Goal: Information Seeking & Learning: Learn about a topic

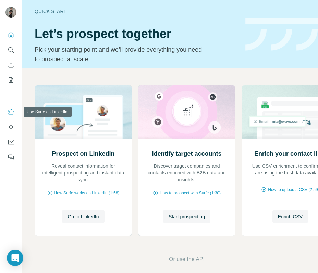
click at [9, 113] on icon "Use Surfe on LinkedIn" at bounding box center [12, 111] width 6 height 5
click at [178, 211] on button "Start prospecting" at bounding box center [186, 217] width 47 height 14
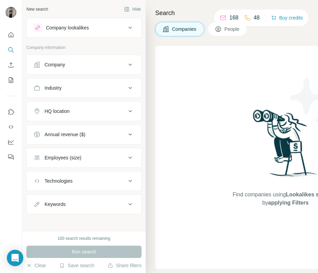
click at [84, 60] on button "Company" at bounding box center [84, 64] width 114 height 16
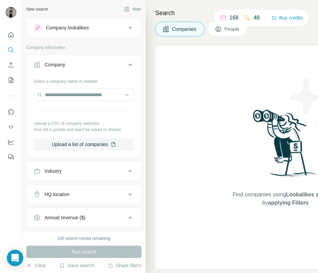
click at [84, 60] on button "Company" at bounding box center [84, 65] width 114 height 19
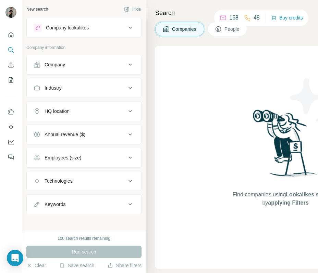
click at [91, 84] on button "Industry" at bounding box center [84, 88] width 114 height 16
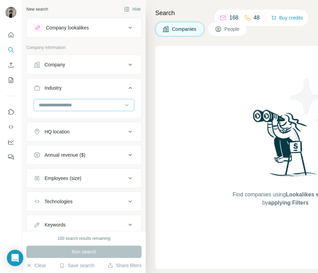
click at [80, 100] on div at bounding box center [80, 105] width 85 height 12
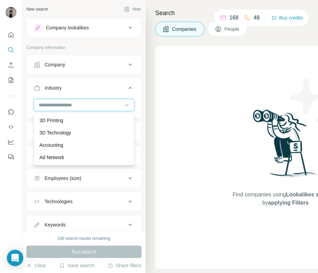
click at [99, 105] on input at bounding box center [80, 105] width 85 height 8
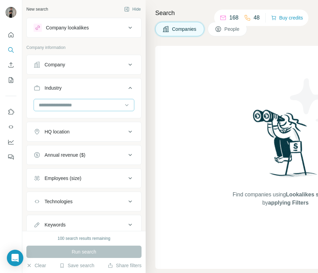
click at [76, 106] on input at bounding box center [80, 105] width 85 height 8
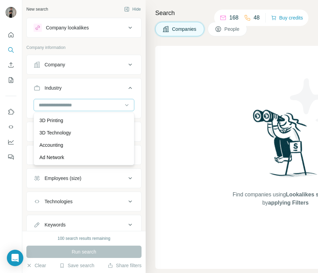
click at [75, 109] on div at bounding box center [80, 105] width 85 height 12
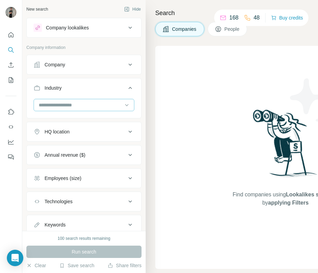
click at [76, 109] on div at bounding box center [80, 105] width 85 height 12
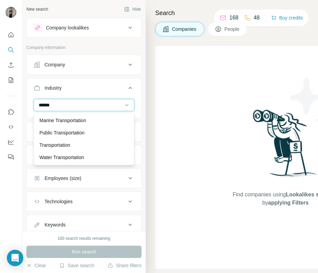
scroll to position [25, 0]
type input "*"
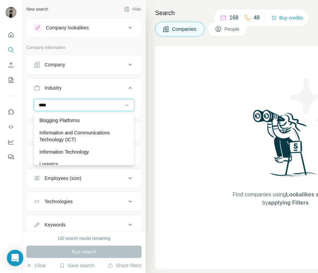
scroll to position [0, 0]
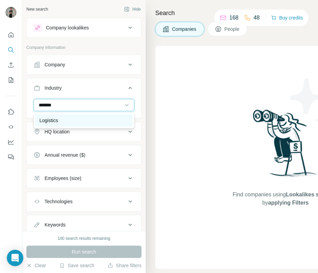
type input "*******"
click at [82, 120] on div "Logistics" at bounding box center [83, 120] width 89 height 7
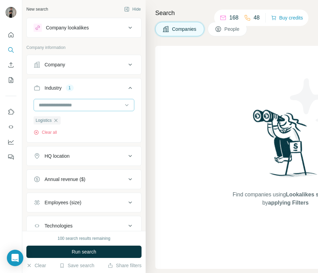
click at [52, 105] on input at bounding box center [80, 105] width 85 height 8
click at [65, 103] on input at bounding box center [80, 105] width 85 height 8
click at [54, 103] on input at bounding box center [80, 105] width 85 height 8
click at [53, 103] on input at bounding box center [80, 105] width 85 height 8
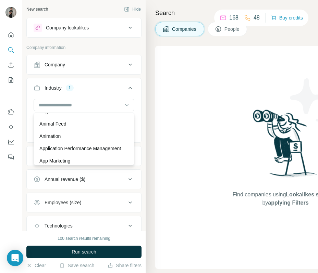
scroll to position [256, 0]
click at [127, 103] on icon at bounding box center [126, 105] width 7 height 7
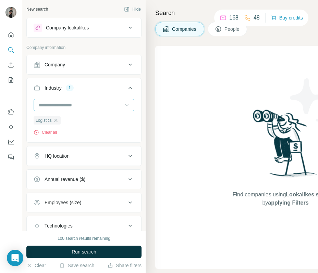
click at [67, 105] on input at bounding box center [80, 105] width 85 height 8
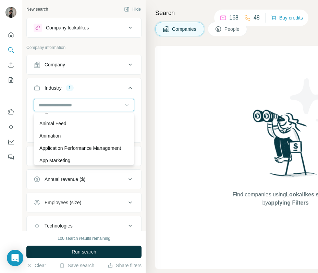
click at [67, 105] on input at bounding box center [80, 105] width 85 height 8
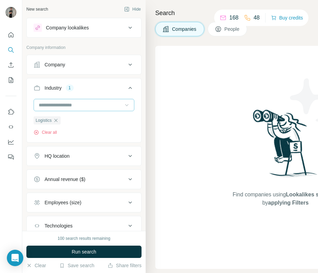
click at [67, 104] on input at bounding box center [80, 105] width 85 height 8
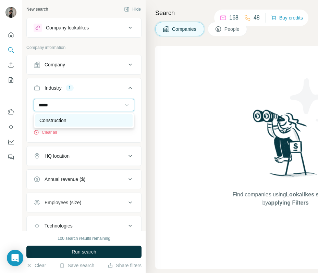
type input "*****"
click at [65, 122] on p "Construction" at bounding box center [52, 120] width 27 height 7
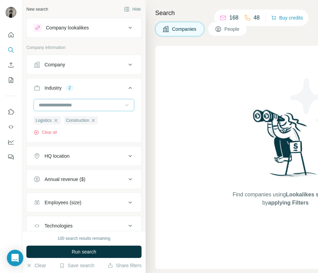
click at [66, 105] on input at bounding box center [80, 105] width 85 height 8
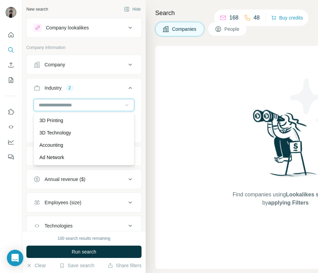
click at [66, 105] on input at bounding box center [80, 105] width 85 height 8
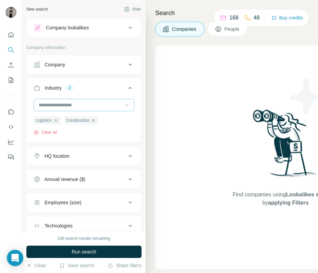
click at [66, 105] on input at bounding box center [80, 105] width 85 height 8
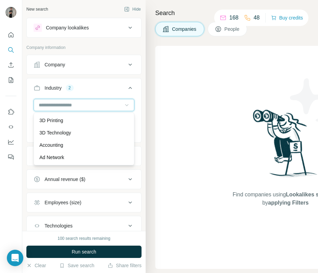
click at [45, 105] on input at bounding box center [80, 105] width 85 height 8
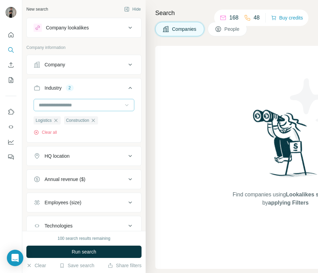
click at [45, 105] on input at bounding box center [80, 105] width 85 height 8
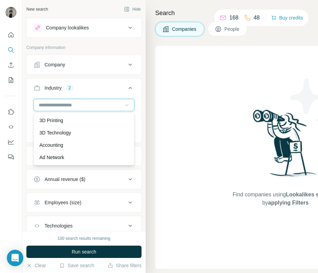
click at [45, 105] on input at bounding box center [80, 105] width 85 height 8
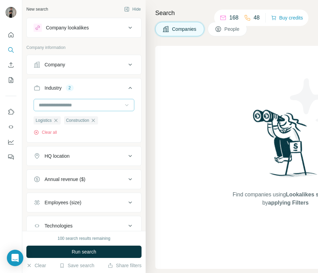
click at [45, 105] on input at bounding box center [80, 105] width 85 height 8
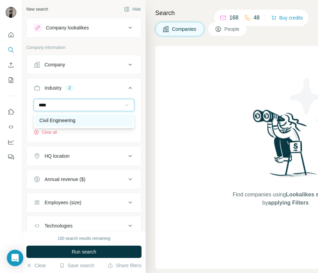
type input "****"
click at [97, 125] on div "Civil Engineering" at bounding box center [83, 120] width 97 height 12
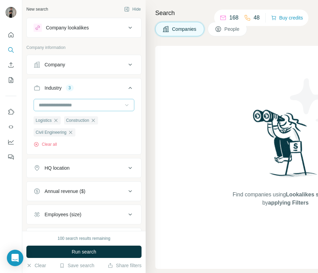
click at [63, 104] on input at bounding box center [80, 105] width 85 height 8
click at [38, 105] on input at bounding box center [80, 105] width 85 height 8
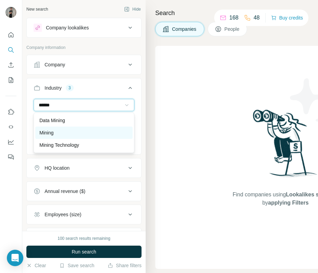
type input "******"
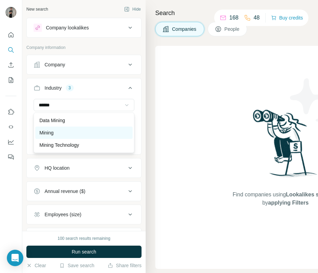
click at [73, 134] on div "Mining" at bounding box center [83, 132] width 89 height 7
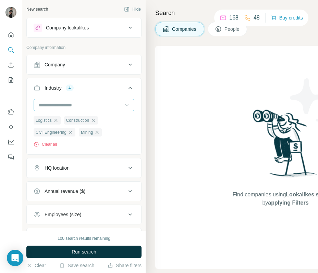
click at [50, 109] on div at bounding box center [80, 105] width 85 height 12
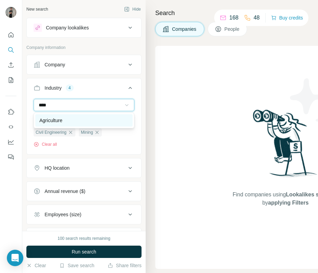
type input "****"
click at [48, 120] on p "Agriculture" at bounding box center [50, 120] width 23 height 7
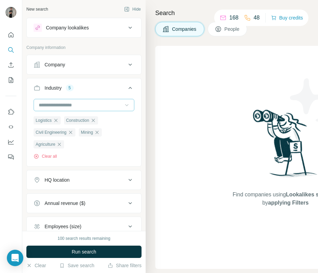
click at [49, 102] on input at bounding box center [80, 105] width 85 height 8
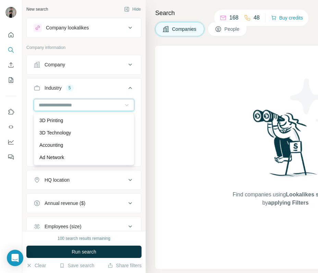
click at [40, 104] on input at bounding box center [80, 105] width 85 height 8
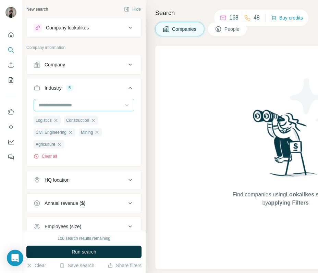
click at [40, 104] on input at bounding box center [80, 105] width 85 height 8
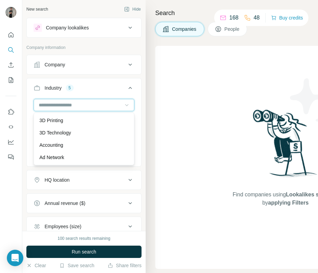
click at [40, 104] on input at bounding box center [80, 105] width 85 height 8
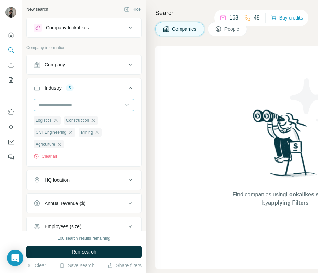
click at [40, 104] on input at bounding box center [80, 105] width 85 height 8
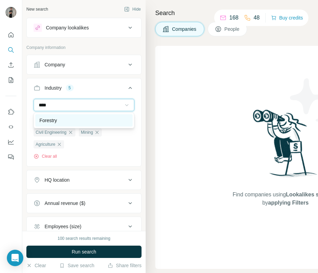
type input "****"
click at [43, 120] on p "Forestry" at bounding box center [47, 120] width 17 height 7
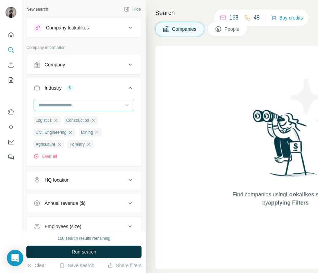
click at [61, 101] on input at bounding box center [80, 105] width 85 height 8
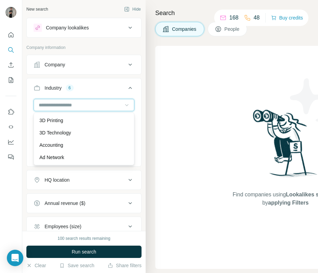
click at [43, 106] on input at bounding box center [80, 105] width 85 height 8
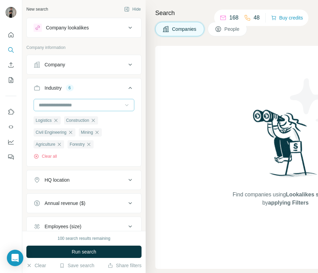
click at [42, 106] on input at bounding box center [80, 105] width 85 height 8
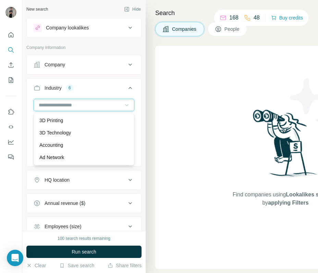
click at [42, 106] on input at bounding box center [80, 105] width 85 height 8
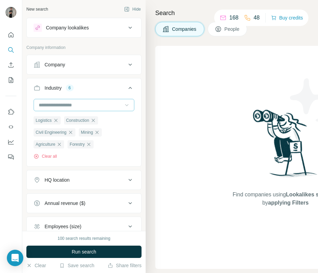
click at [42, 106] on input at bounding box center [80, 105] width 85 height 8
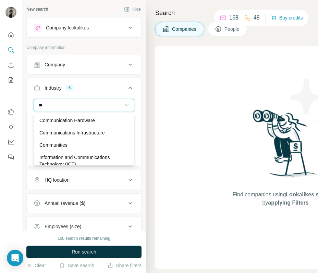
type input "*"
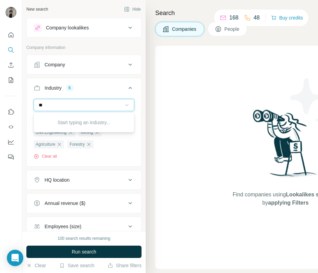
type input "*"
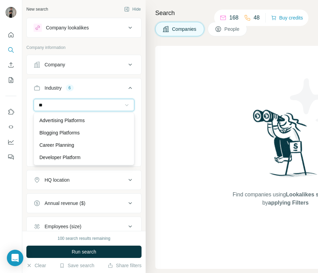
type input "*"
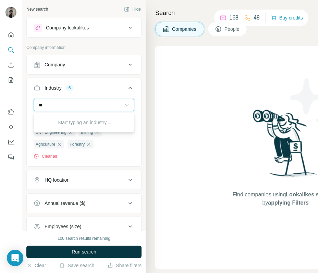
type input "*"
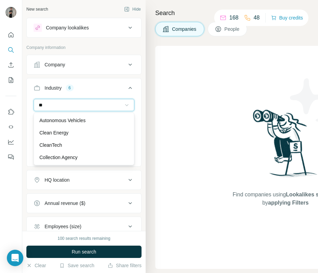
type input "*"
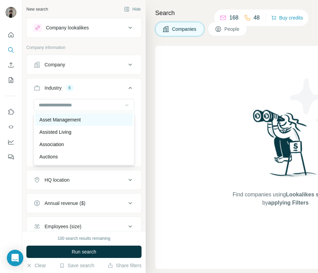
click at [79, 118] on p "Asset Management" at bounding box center [59, 119] width 41 height 7
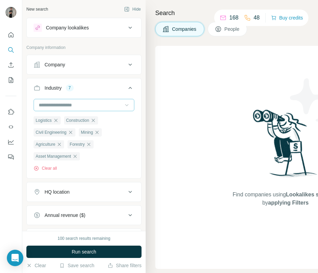
click at [111, 103] on input at bounding box center [80, 105] width 85 height 8
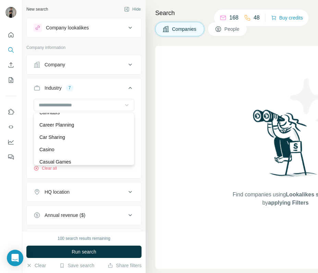
scroll to position [900, 0]
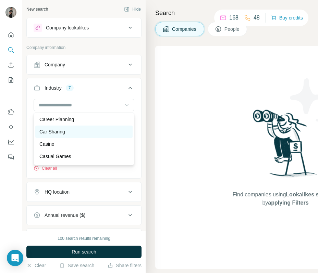
click at [79, 131] on div "Car Sharing" at bounding box center [83, 131] width 89 height 7
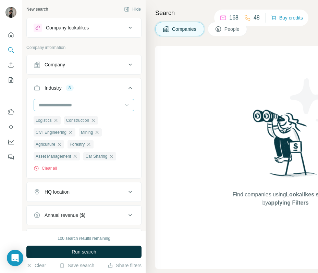
click at [98, 101] on input at bounding box center [80, 105] width 85 height 8
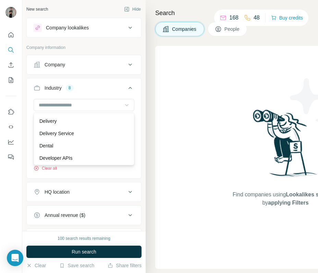
scroll to position [1909, 0]
click at [89, 119] on div "Delivery" at bounding box center [83, 120] width 89 height 7
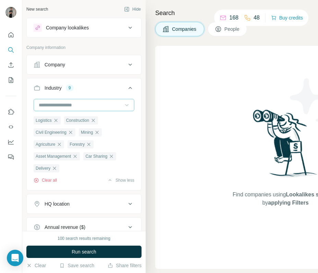
click at [89, 105] on input at bounding box center [80, 105] width 85 height 8
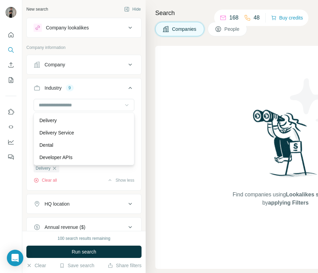
click at [76, 129] on div "Delivery Service" at bounding box center [83, 133] width 97 height 12
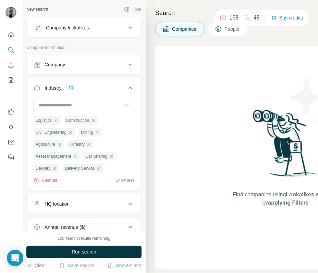
click at [80, 105] on input at bounding box center [80, 105] width 85 height 8
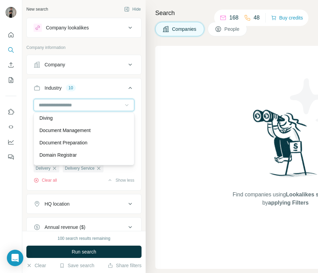
scroll to position [2095, 0]
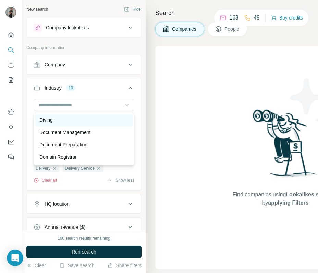
click at [58, 118] on div "Diving" at bounding box center [83, 120] width 89 height 7
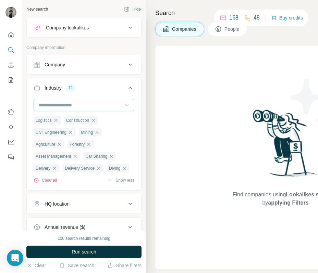
click at [64, 109] on div at bounding box center [80, 105] width 85 height 12
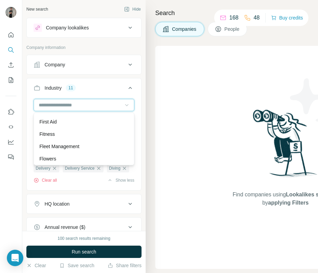
scroll to position [2846, 0]
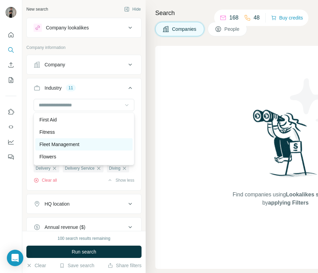
click at [107, 146] on div "Fleet Management" at bounding box center [83, 144] width 89 height 7
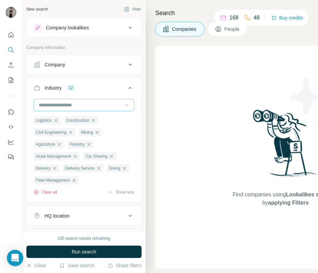
click at [102, 105] on input at bounding box center [80, 105] width 85 height 8
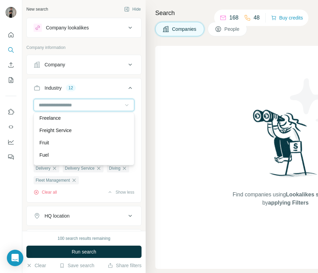
scroll to position [2985, 0]
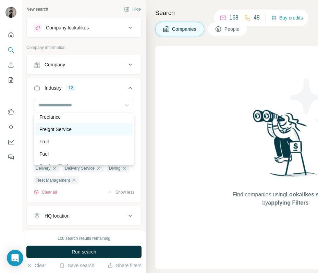
click at [102, 134] on div "Freight Service" at bounding box center [83, 129] width 97 height 12
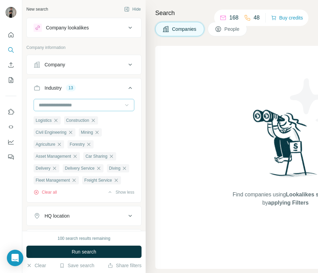
click at [106, 104] on input at bounding box center [80, 105] width 85 height 8
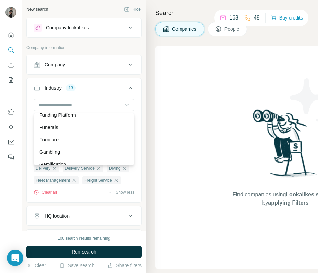
scroll to position [3037, 0]
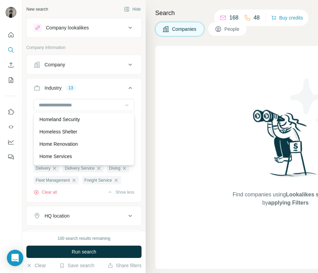
scroll to position [3416, 0]
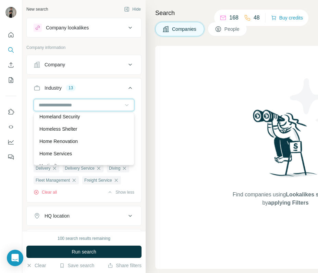
click at [65, 104] on input at bounding box center [80, 105] width 85 height 8
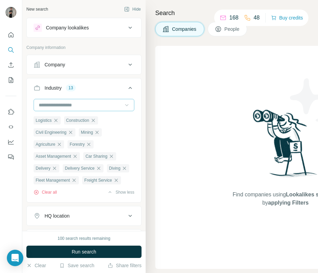
click at [65, 104] on input at bounding box center [80, 105] width 85 height 8
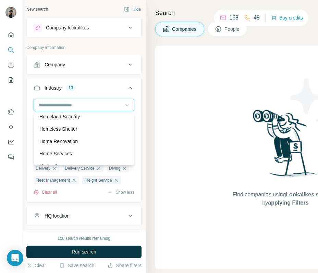
click at [42, 106] on input at bounding box center [80, 105] width 85 height 8
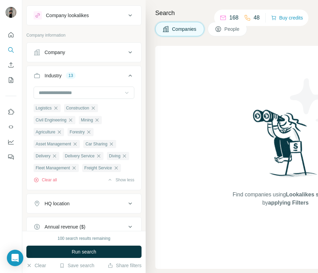
scroll to position [0, 0]
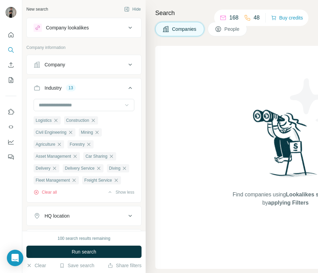
click at [123, 85] on div "Industry 13" at bounding box center [80, 88] width 92 height 7
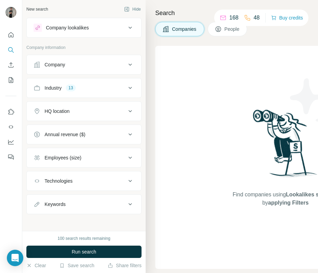
click at [222, 34] on button "People" at bounding box center [227, 29] width 40 height 14
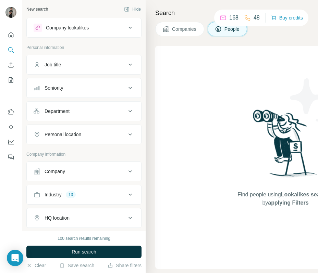
click at [94, 66] on div "Job title" at bounding box center [80, 64] width 92 height 7
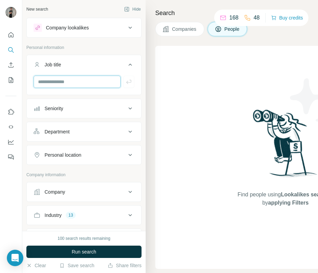
click at [92, 81] on input "text" at bounding box center [77, 82] width 87 height 12
click at [64, 79] on input "text" at bounding box center [77, 82] width 87 height 12
type input "**********"
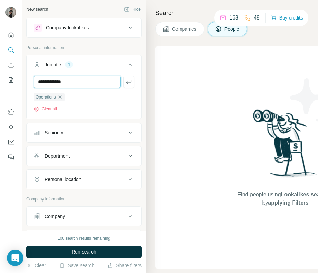
type input "**********"
type input "*********"
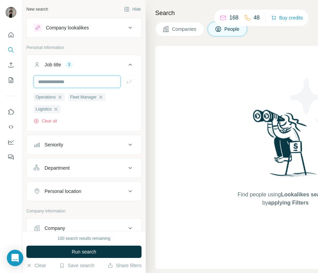
click at [95, 81] on input "text" at bounding box center [77, 82] width 87 height 12
type input "***"
click at [120, 144] on div "Seniority" at bounding box center [80, 144] width 92 height 7
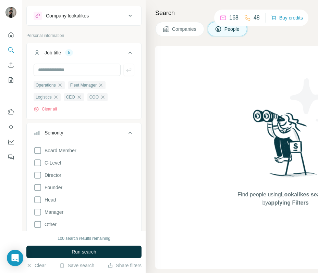
scroll to position [14, 0]
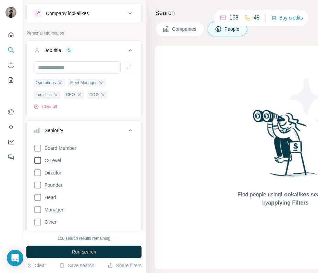
click at [52, 158] on span "C-Level" at bounding box center [51, 160] width 19 height 7
click at [51, 178] on div "Board Member C-Level Director Founder Head Manager Other Owner Partner VP Clear…" at bounding box center [84, 207] width 101 height 132
click at [51, 170] on div "Director" at bounding box center [48, 173] width 28 height 8
click at [43, 170] on span "Director" at bounding box center [52, 172] width 20 height 7
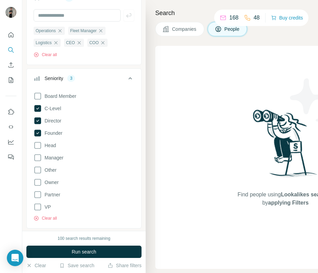
scroll to position [67, 0]
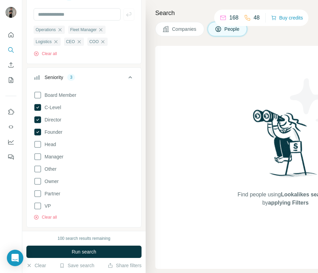
click at [128, 79] on icon at bounding box center [130, 77] width 8 height 8
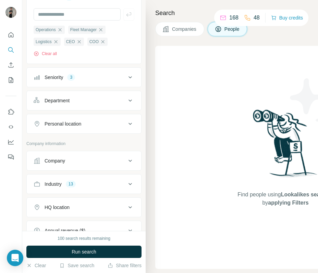
click at [129, 96] on icon at bounding box center [130, 100] width 8 height 8
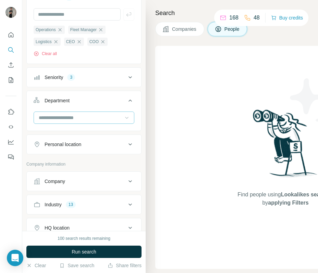
click at [124, 122] on div at bounding box center [126, 118] width 7 height 12
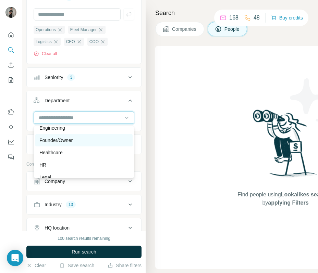
scroll to position [81, 0]
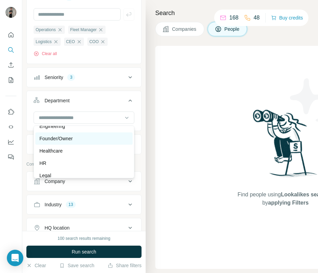
click at [106, 140] on div "Founder/Owner" at bounding box center [83, 138] width 89 height 7
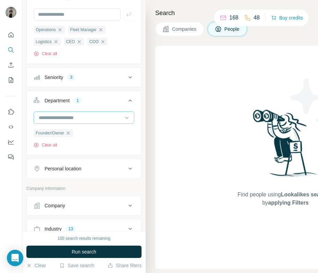
click at [109, 115] on input at bounding box center [80, 118] width 85 height 8
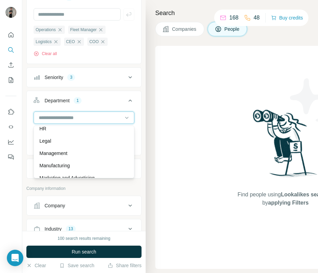
scroll to position [118, 0]
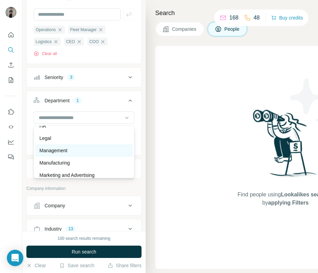
click at [103, 153] on div "Management" at bounding box center [83, 150] width 89 height 7
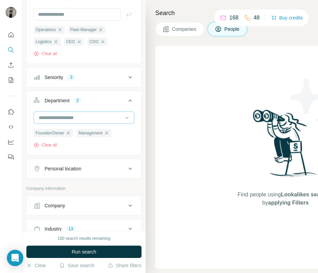
click at [115, 116] on input at bounding box center [80, 118] width 85 height 8
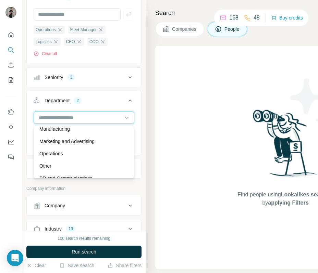
scroll to position [155, 0]
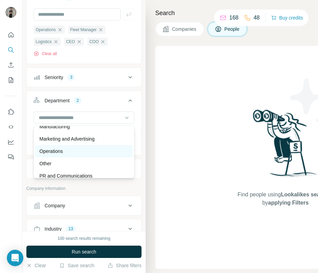
click at [99, 155] on div "Operations" at bounding box center [83, 151] width 97 height 12
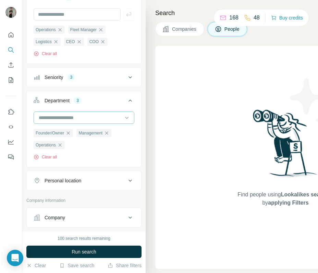
click at [117, 118] on input at bounding box center [80, 118] width 85 height 8
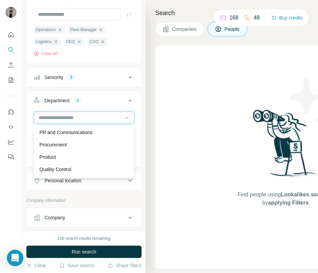
scroll to position [198, 0]
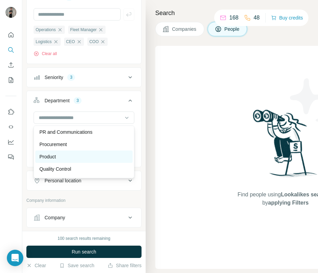
click at [104, 151] on div "Product" at bounding box center [83, 157] width 97 height 12
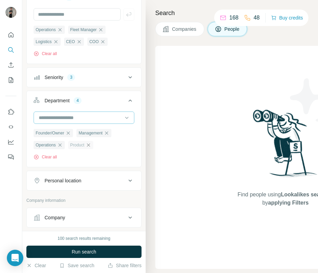
click at [109, 119] on input at bounding box center [80, 118] width 85 height 8
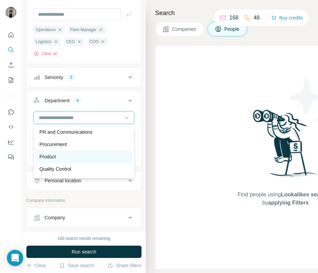
scroll to position [199, 0]
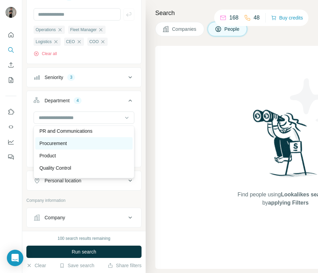
click at [85, 147] on div "Procurement" at bounding box center [83, 143] width 97 height 12
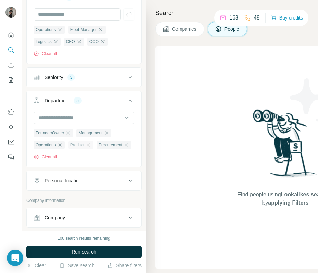
click at [90, 146] on icon "button" at bounding box center [88, 144] width 5 height 5
click at [116, 117] on input at bounding box center [80, 118] width 85 height 8
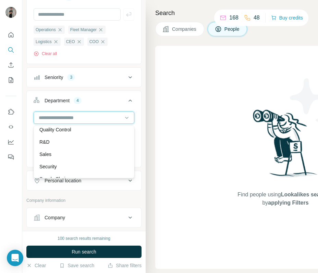
scroll to position [246, 0]
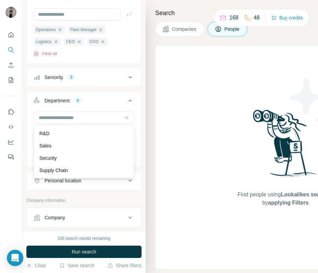
click at [122, 198] on div "Company lookalikes Personal information Job title 5 Operations Fleet Manager Lo…" at bounding box center [83, 158] width 115 height 417
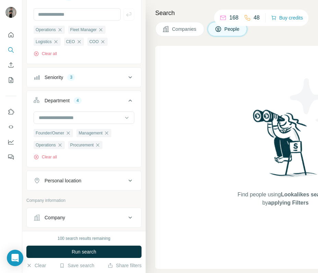
click at [123, 185] on button "Personal location" at bounding box center [84, 180] width 114 height 16
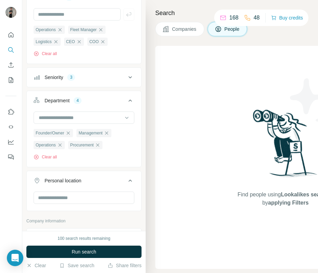
click at [123, 185] on button "Personal location" at bounding box center [84, 181] width 114 height 19
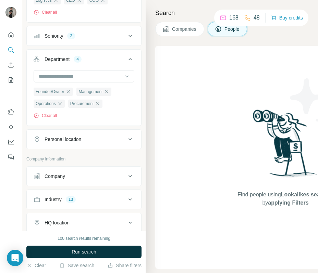
scroll to position [109, 0]
click at [117, 178] on div "Company" at bounding box center [80, 175] width 92 height 7
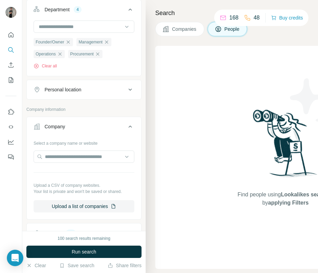
scroll to position [159, 0]
click at [113, 131] on button "Company" at bounding box center [84, 127] width 114 height 19
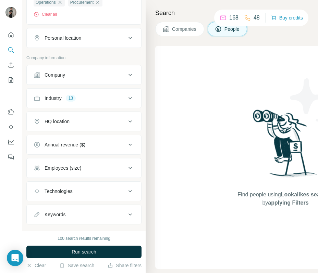
scroll to position [211, 0]
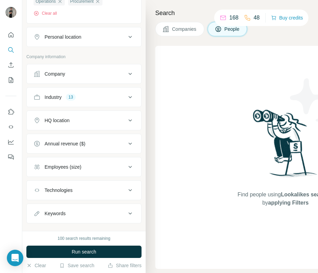
click at [100, 169] on div "Employees (size)" at bounding box center [80, 167] width 92 height 7
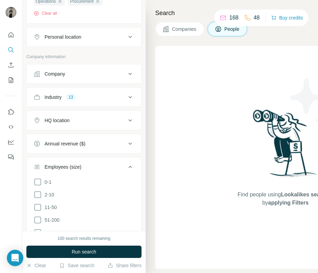
click at [100, 168] on div "Employees (size)" at bounding box center [80, 167] width 92 height 7
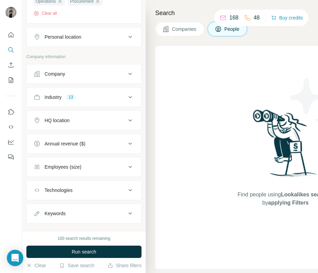
scroll to position [223, 0]
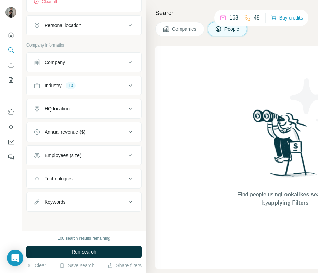
click at [96, 159] on button "Employees (size)" at bounding box center [84, 155] width 114 height 16
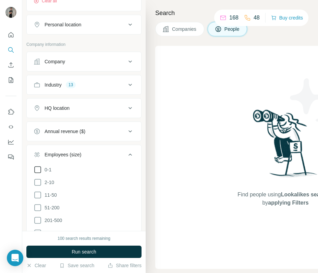
click at [38, 170] on icon at bounding box center [38, 170] width 8 height 8
click at [38, 181] on icon at bounding box center [38, 182] width 8 height 8
click at [38, 195] on icon at bounding box center [38, 195] width 8 height 8
click at [38, 208] on icon at bounding box center [38, 208] width 8 height 8
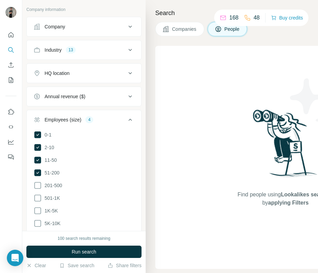
scroll to position [266, 0]
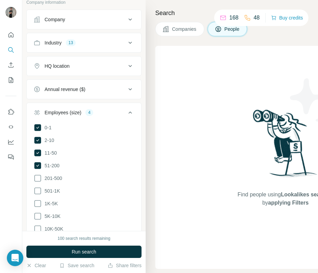
click at [124, 118] on button "Employees (size) 4" at bounding box center [84, 113] width 114 height 19
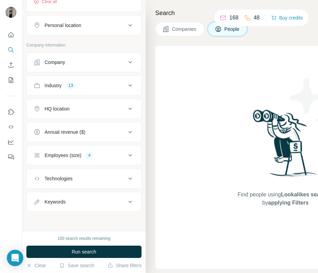
click at [119, 198] on div "Keywords" at bounding box center [80, 201] width 92 height 7
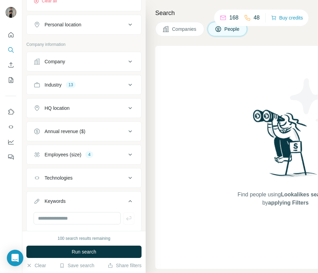
click at [119, 198] on div "Keywords" at bounding box center [80, 201] width 92 height 7
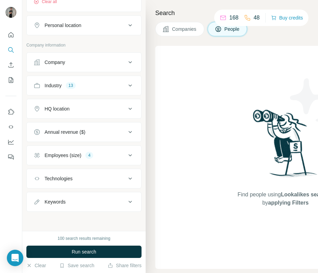
click at [114, 178] on div "Technologies" at bounding box center [80, 178] width 92 height 7
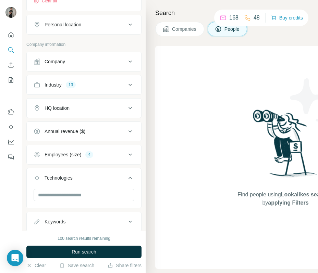
click at [114, 178] on div "Technologies" at bounding box center [80, 178] width 92 height 7
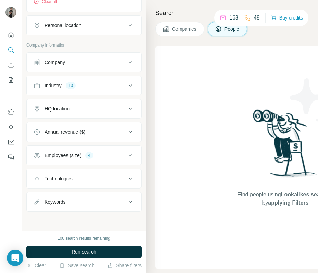
click at [114, 178] on div "Technologies" at bounding box center [80, 178] width 92 height 7
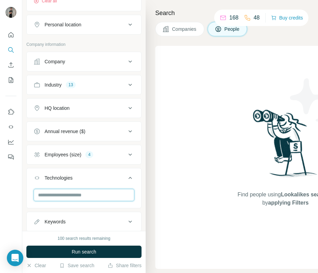
click at [95, 195] on input "text" at bounding box center [84, 195] width 101 height 12
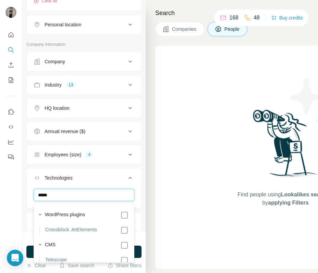
type input "******"
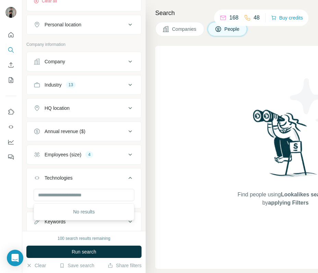
click at [130, 179] on icon at bounding box center [130, 178] width 8 height 8
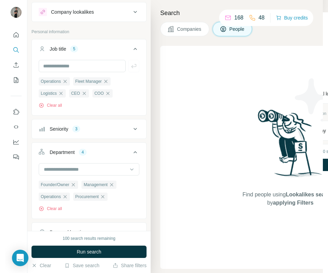
scroll to position [15, 0]
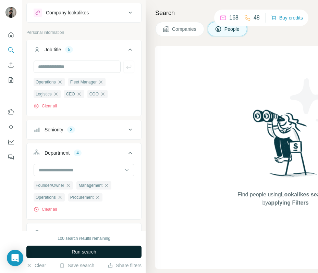
click at [96, 253] on span "Run search" at bounding box center [84, 251] width 25 height 7
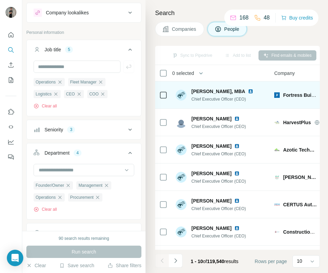
click at [298, 96] on span "Fortress Building Products" at bounding box center [314, 94] width 62 height 5
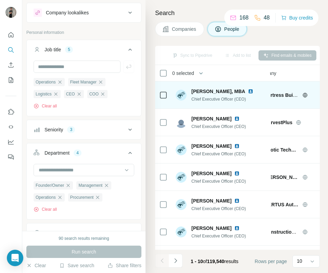
scroll to position [0, 18]
click at [306, 95] on icon at bounding box center [304, 95] width 4 height 0
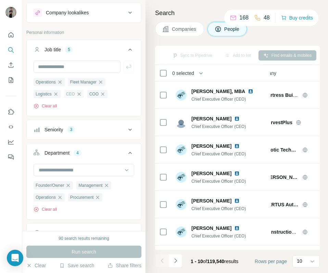
click at [80, 94] on icon "button" at bounding box center [78, 93] width 5 height 5
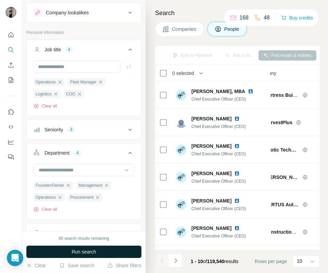
click at [91, 248] on span "Run search" at bounding box center [84, 251] width 25 height 7
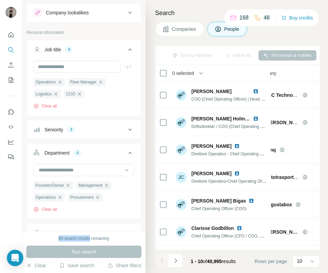
drag, startPoint x: 56, startPoint y: 239, endPoint x: 90, endPoint y: 239, distance: 33.9
click at [90, 239] on div "80 search results remaining" at bounding box center [83, 238] width 115 height 6
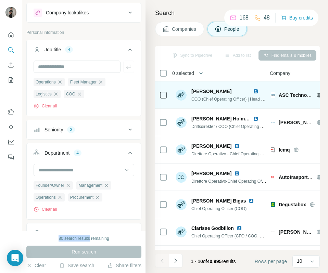
scroll to position [105, 4]
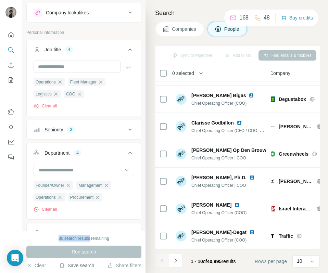
click at [82, 267] on button "Save search" at bounding box center [76, 265] width 35 height 7
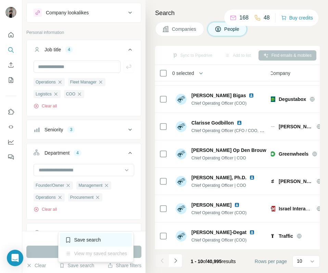
click at [121, 240] on div "Save search" at bounding box center [96, 240] width 72 height 14
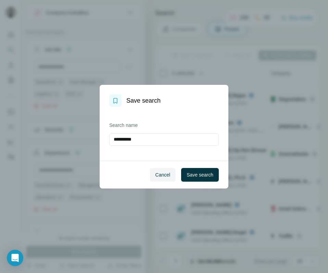
drag, startPoint x: 138, startPoint y: 141, endPoint x: 67, endPoint y: 134, distance: 71.5
click at [67, 135] on div "**********" at bounding box center [164, 136] width 328 height 273
type input "****"
click at [202, 179] on button "Save search" at bounding box center [200, 175] width 38 height 14
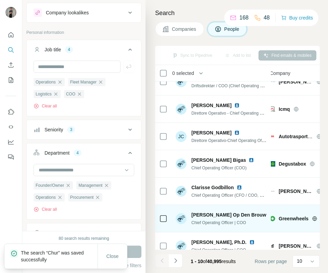
scroll to position [0, 4]
